Goal: Task Accomplishment & Management: Use online tool/utility

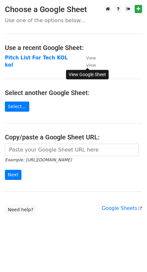
drag, startPoint x: 0, startPoint y: 0, endPoint x: 88, endPoint y: 67, distance: 110.6
click at [88, 67] on small "View" at bounding box center [91, 65] width 10 height 5
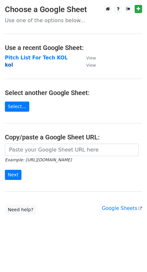
click at [11, 65] on strong "kol" at bounding box center [9, 65] width 8 height 6
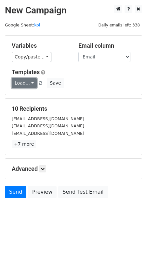
click at [20, 82] on link "Load..." at bounding box center [24, 83] width 25 height 10
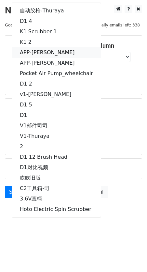
click at [54, 50] on link "APP-真真" at bounding box center [56, 52] width 89 height 10
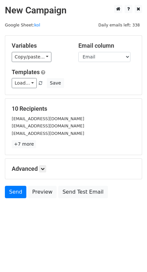
click at [24, 166] on h5 "Advanced" at bounding box center [74, 168] width 124 height 7
click at [42, 170] on link at bounding box center [42, 168] width 7 height 7
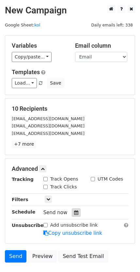
click at [72, 209] on div at bounding box center [76, 212] width 9 height 8
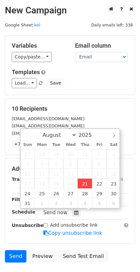
type input "2025-08-21 17:40"
type input "05"
type input "40"
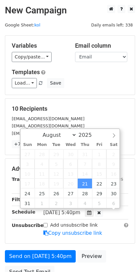
scroll to position [0, 0]
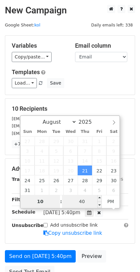
type input "10"
type input "2025-08-21 22:40"
click at [95, 205] on input "40" at bounding box center [82, 201] width 40 height 13
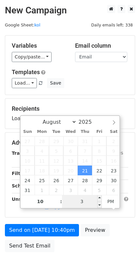
type input "30"
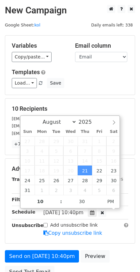
type input "2025-08-21 22:30"
click at [140, 204] on main "New Campaign Daily emails left: 338 Google Sheet: kol Variables Copy/paste... {…" at bounding box center [70, 143] width 140 height 276
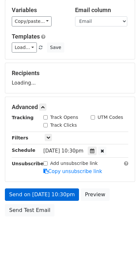
scroll to position [48, 0]
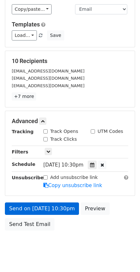
click at [43, 198] on form "Variables Copy/paste... {{First Name}} {{Email}} Email column First Name Email …" at bounding box center [70, 111] width 130 height 246
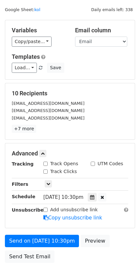
scroll to position [0, 0]
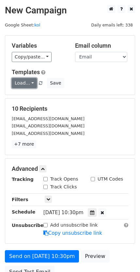
click at [25, 81] on link "Load..." at bounding box center [24, 83] width 25 height 10
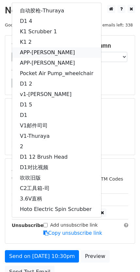
click at [48, 54] on link "APP-真真" at bounding box center [56, 52] width 89 height 10
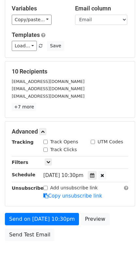
scroll to position [62, 0]
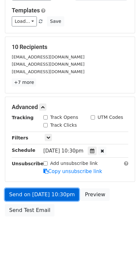
click at [45, 196] on link "Send on Aug 21 at 10:30pm" at bounding box center [42, 194] width 74 height 12
